Goal: Task Accomplishment & Management: Manage account settings

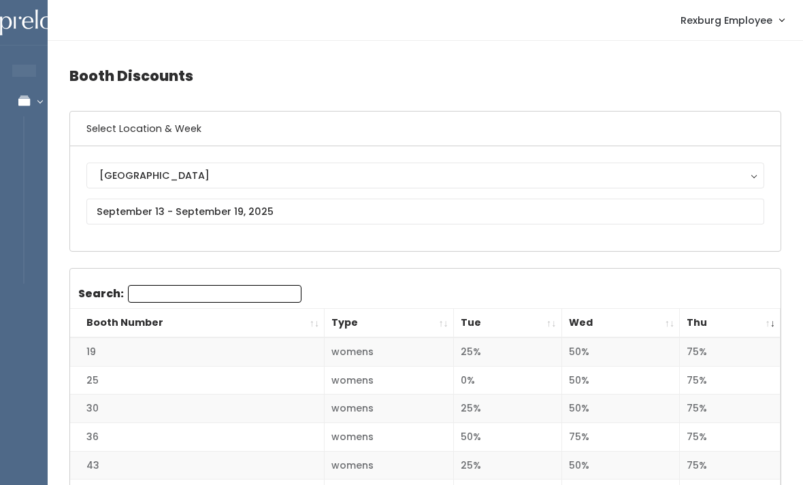
click at [33, 99] on icon at bounding box center [24, 101] width 48 height 12
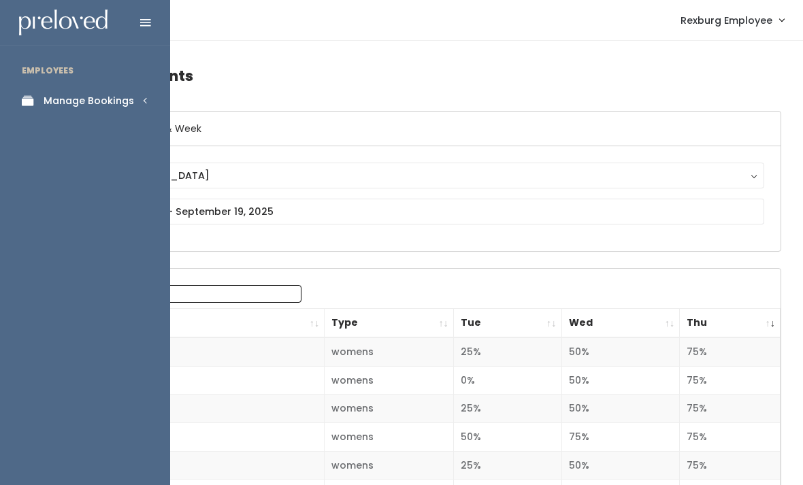
click at [150, 97] on link "Manage Bookings" at bounding box center [85, 101] width 170 height 31
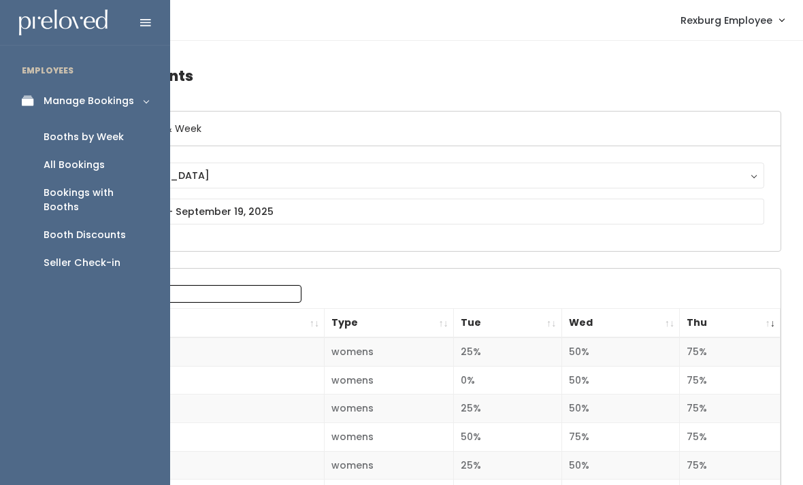
click at [97, 133] on div "Booths by Week" at bounding box center [84, 137] width 80 height 14
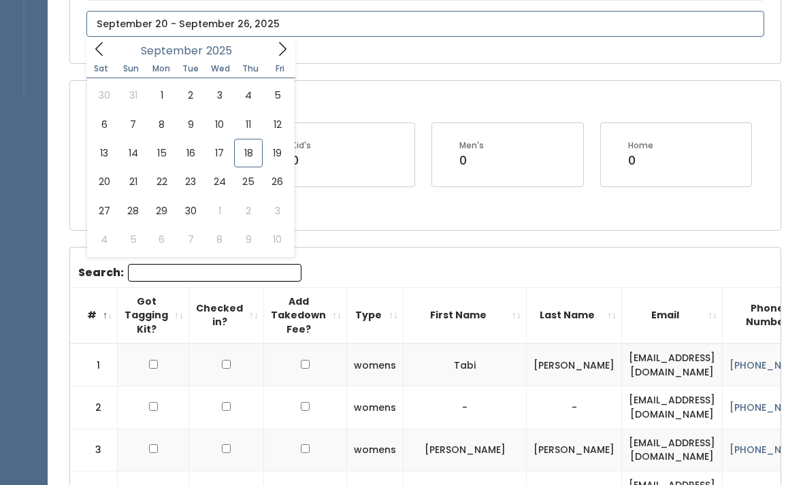
type input "September 20 to September 26"
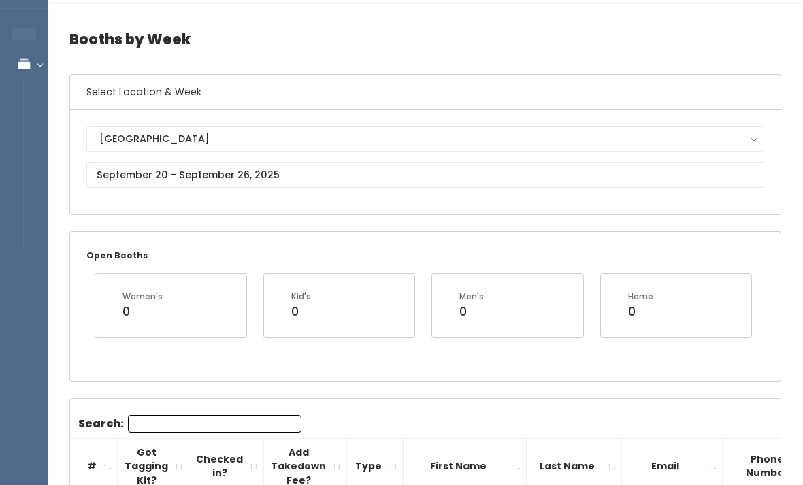
scroll to position [39, 0]
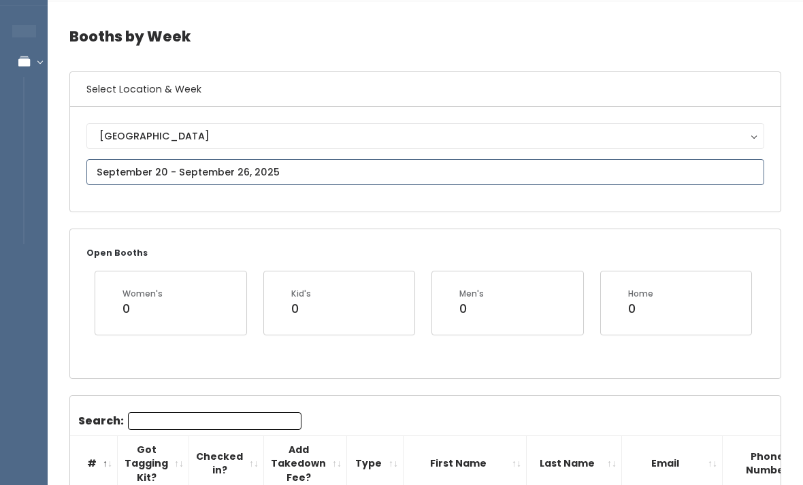
click at [302, 167] on input "text" at bounding box center [425, 172] width 678 height 26
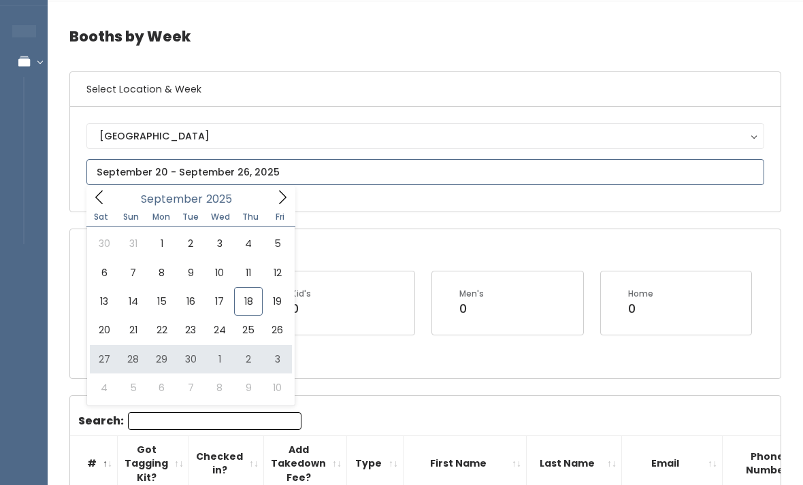
type input "September 27 to October 3"
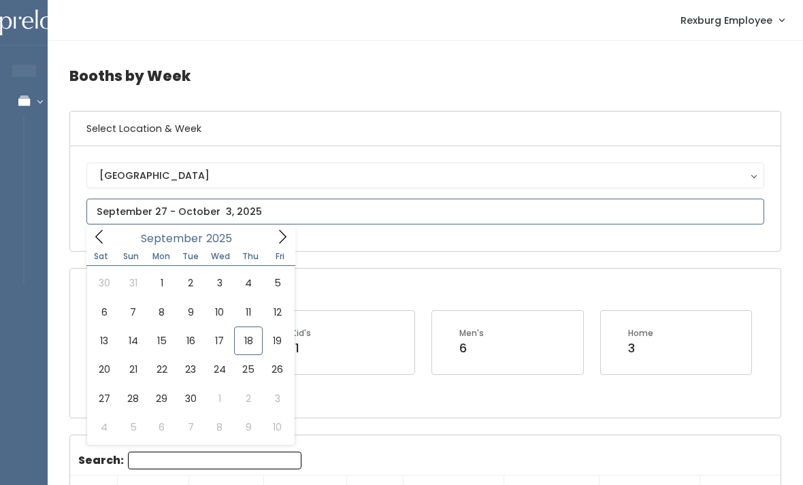
click at [281, 236] on icon at bounding box center [282, 236] width 15 height 15
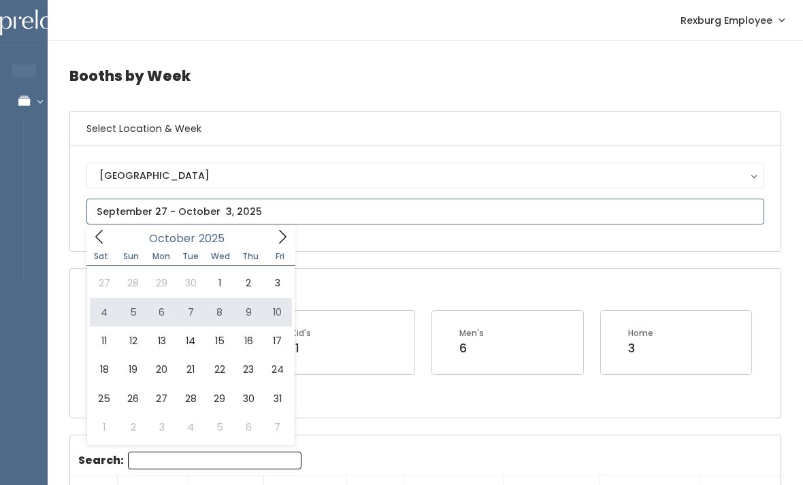
type input "October 4 to October 10"
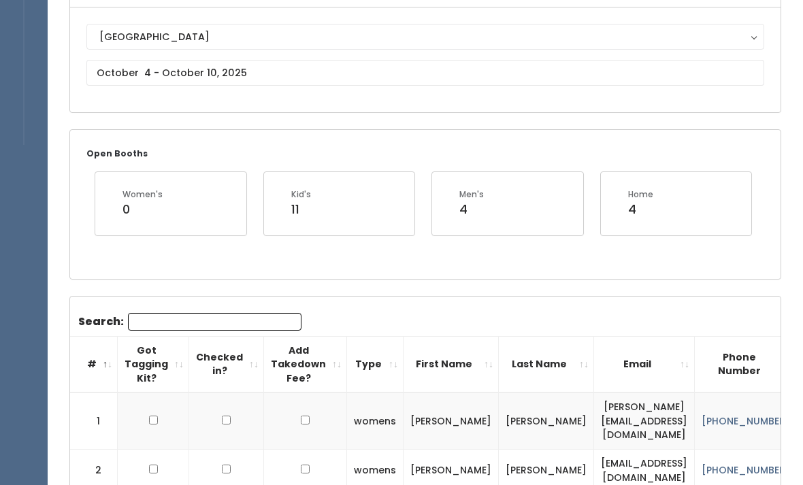
scroll to position [139, 0]
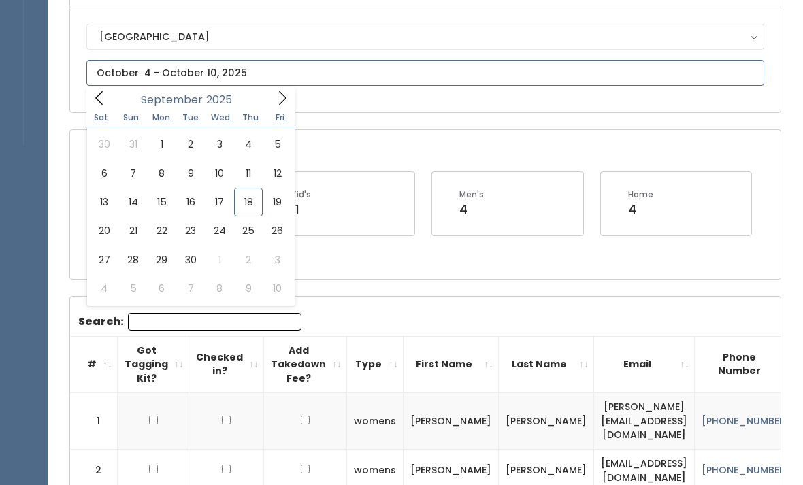
click at [276, 101] on icon at bounding box center [282, 98] width 15 height 15
type input "October 11 to October 17"
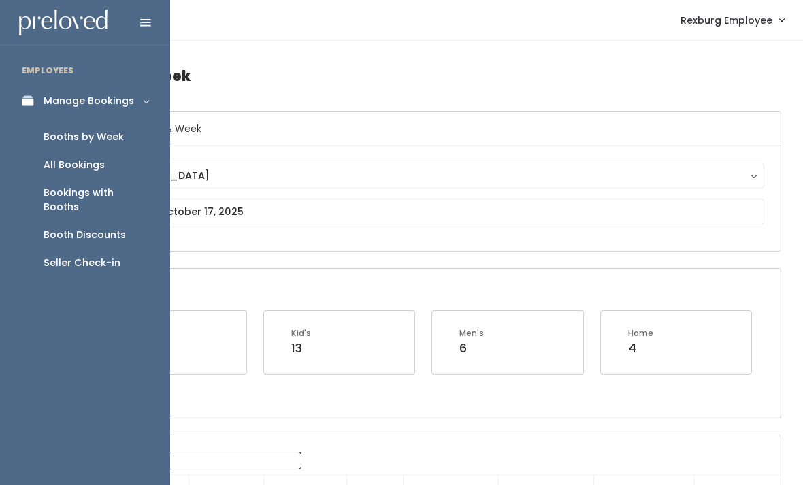
click at [102, 228] on div "Booth Discounts" at bounding box center [85, 235] width 82 height 14
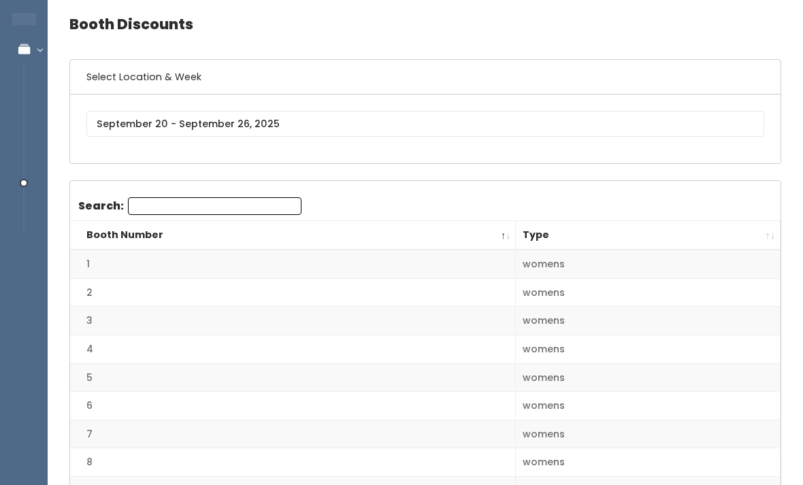
scroll to position [170, 0]
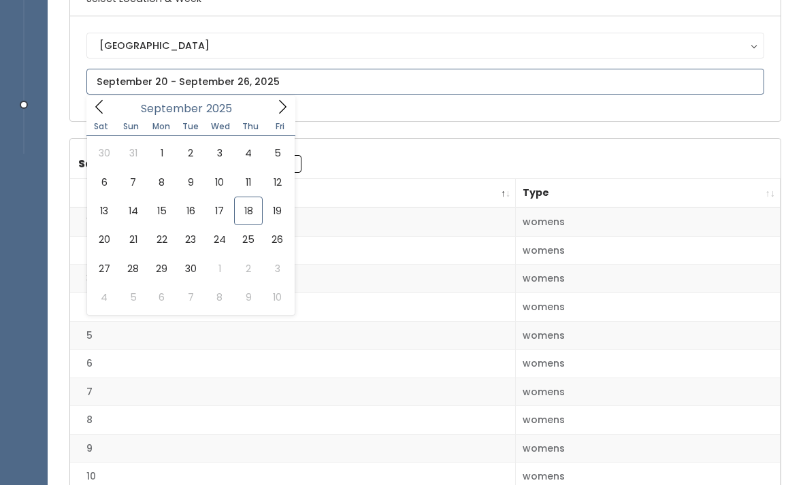
scroll to position [130, 0]
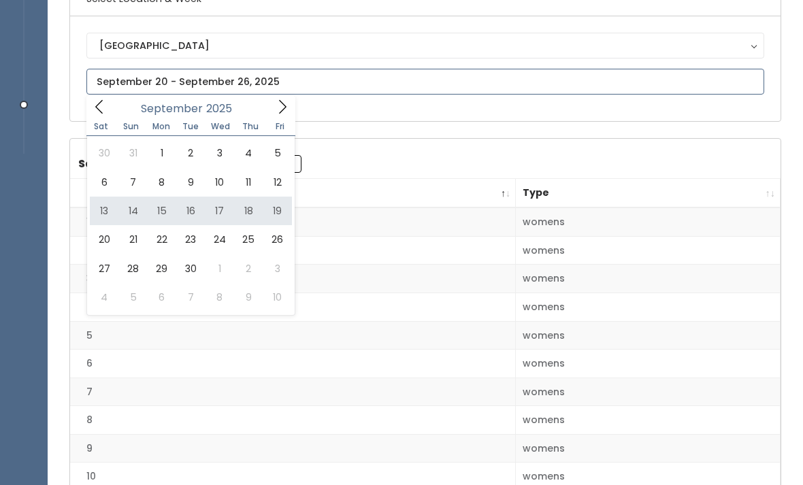
type input "[DATE] to [DATE]"
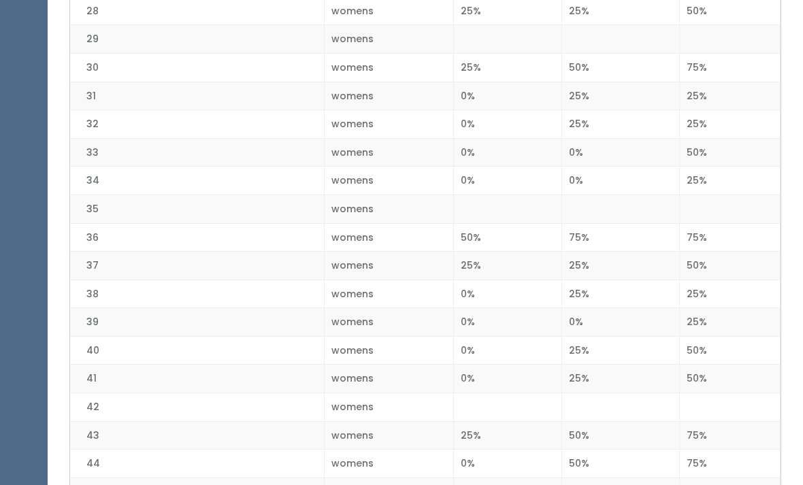
scroll to position [1125, 0]
